Goal: Task Accomplishment & Management: Use online tool/utility

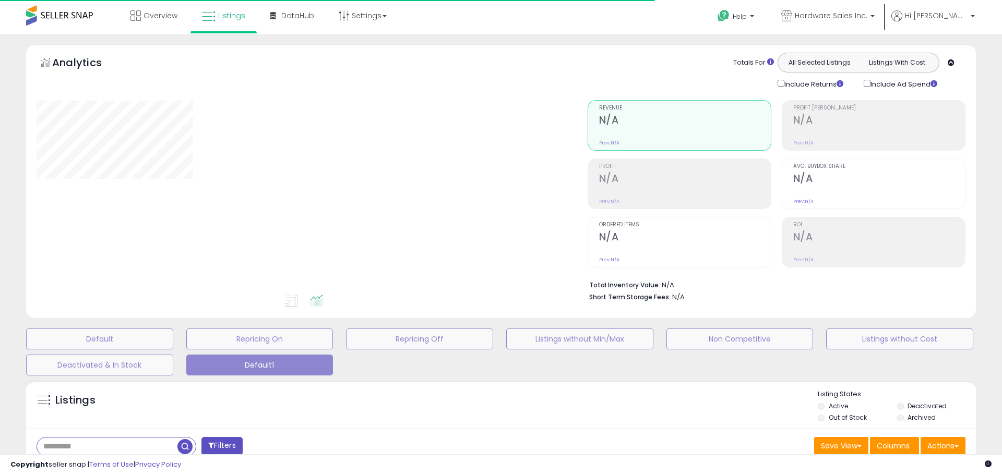
type input "*****"
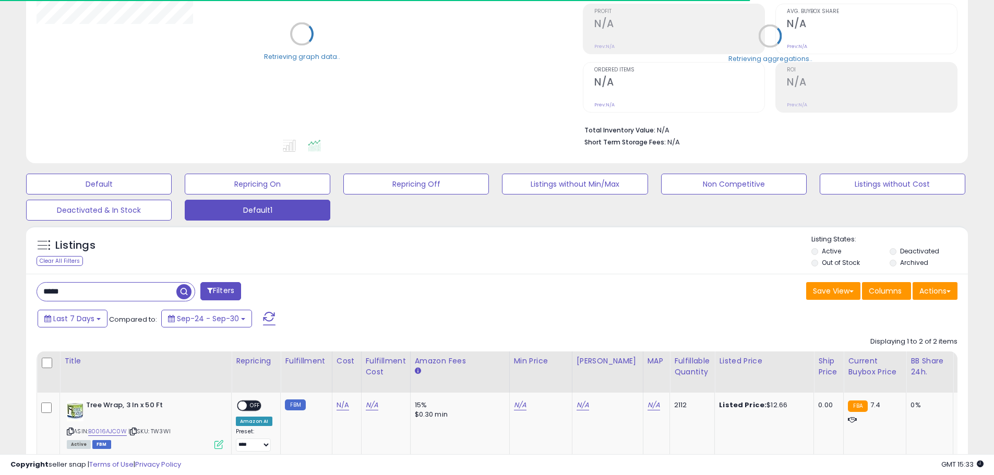
scroll to position [157, 0]
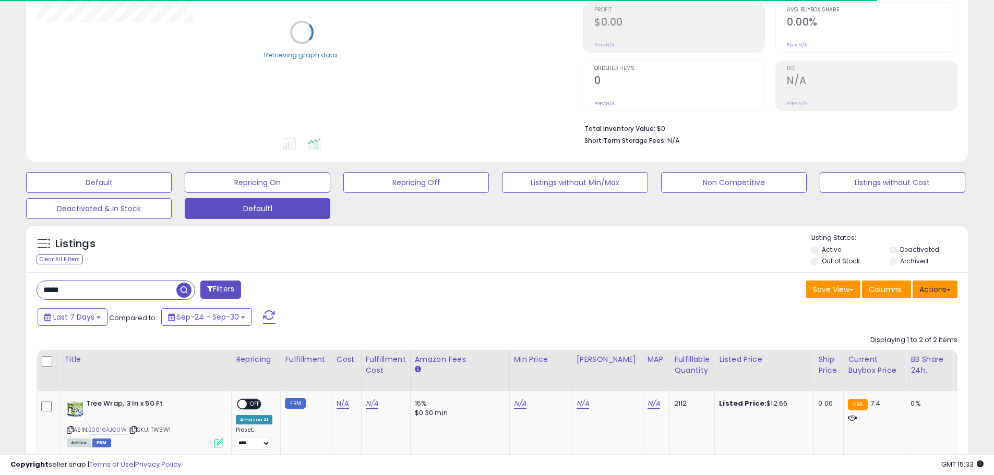
click at [940, 294] on button "Actions" at bounding box center [934, 290] width 45 height 18
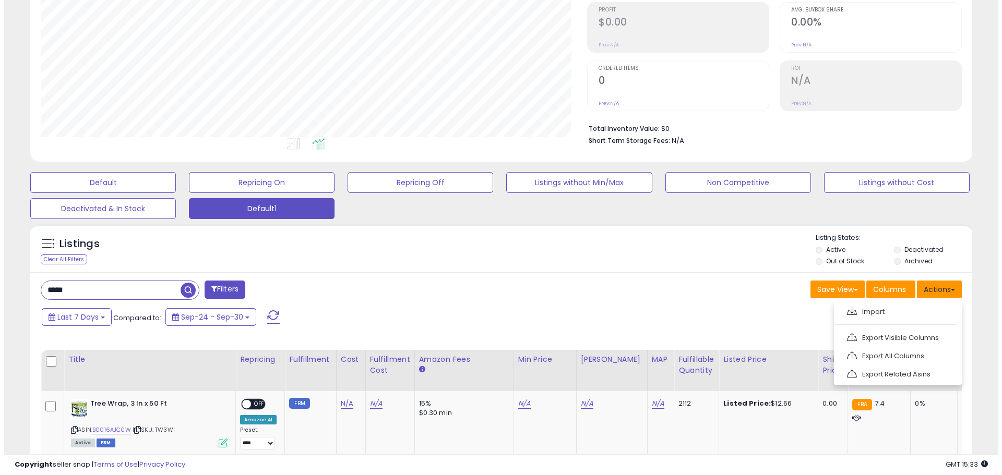
scroll to position [214, 546]
click at [908, 309] on link "Import" at bounding box center [892, 312] width 114 height 16
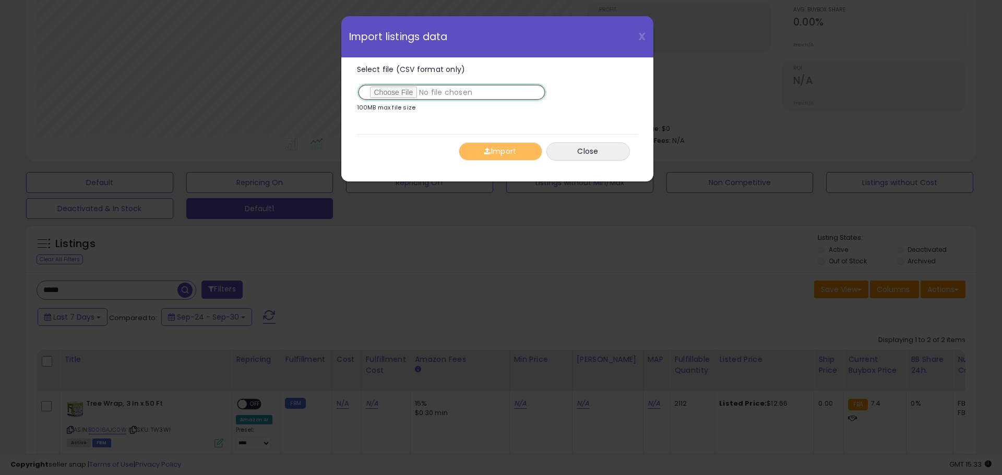
click at [403, 91] on input "Select file (CSV format only)" at bounding box center [451, 92] width 189 height 18
click at [502, 151] on button "Import" at bounding box center [500, 151] width 83 height 18
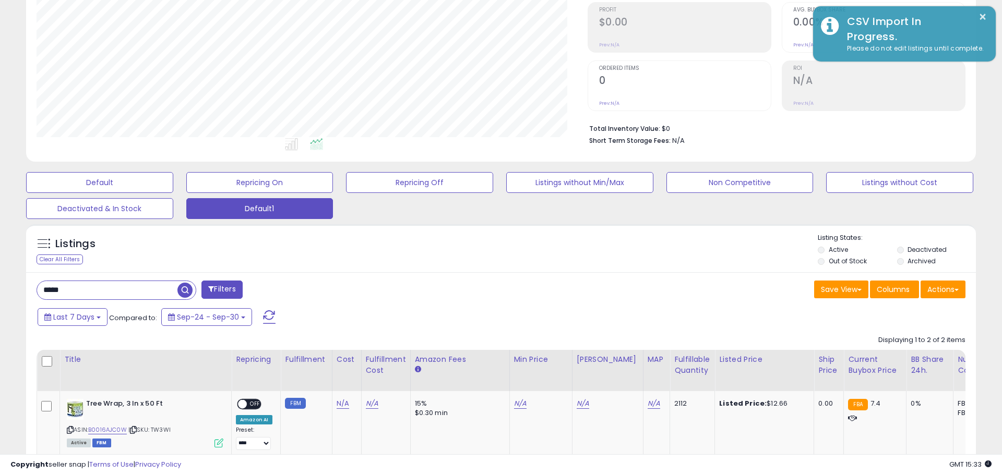
scroll to position [521463, 521130]
click at [936, 287] on button "Actions" at bounding box center [934, 290] width 45 height 18
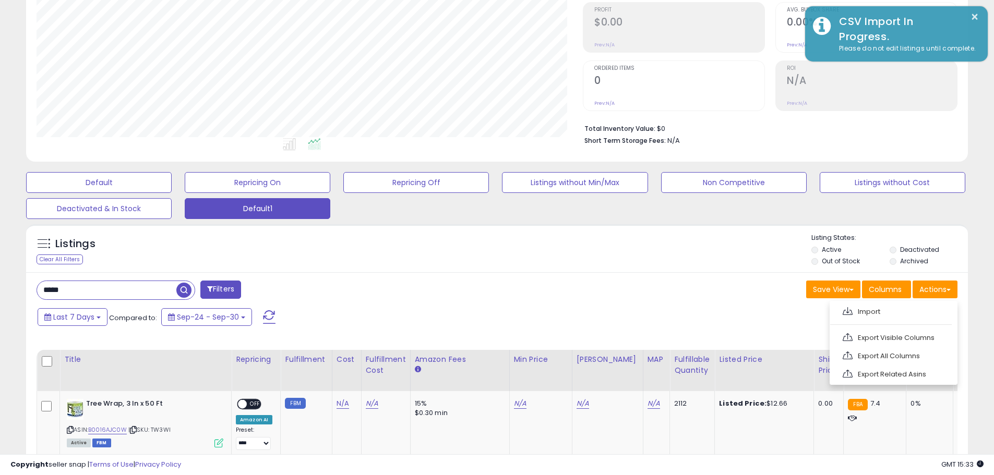
click at [877, 310] on link "Import" at bounding box center [892, 312] width 114 height 16
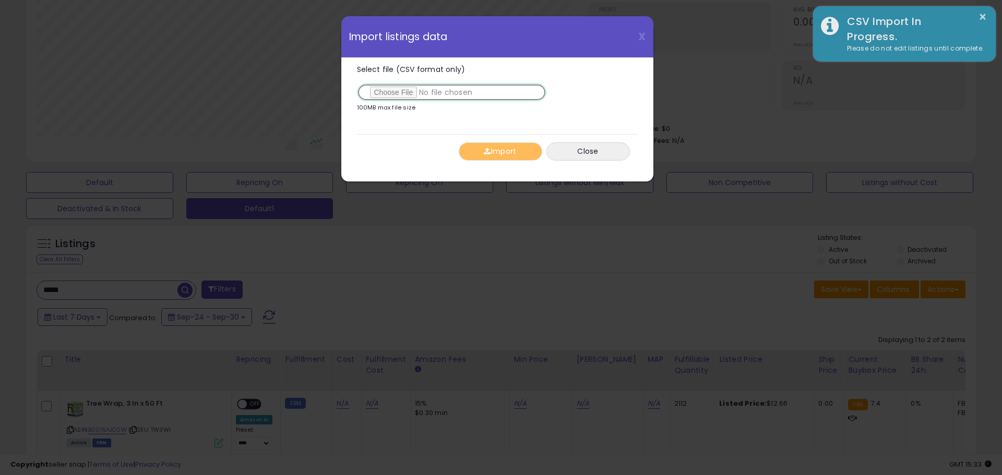
click at [394, 90] on input "Select file (CSV format only)" at bounding box center [451, 92] width 189 height 18
type input "**********"
click at [482, 159] on button "Import" at bounding box center [500, 151] width 83 height 18
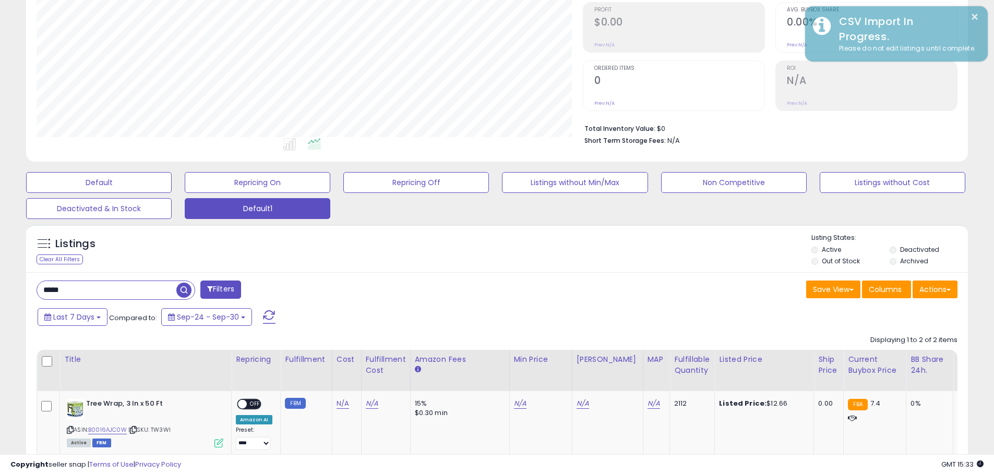
scroll to position [521463, 521130]
